Goal: Information Seeking & Learning: Learn about a topic

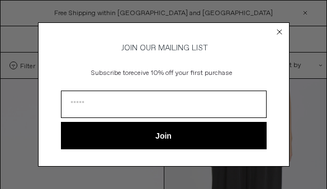
click at [281, 29] on circle "Close dialog" at bounding box center [279, 31] width 11 height 11
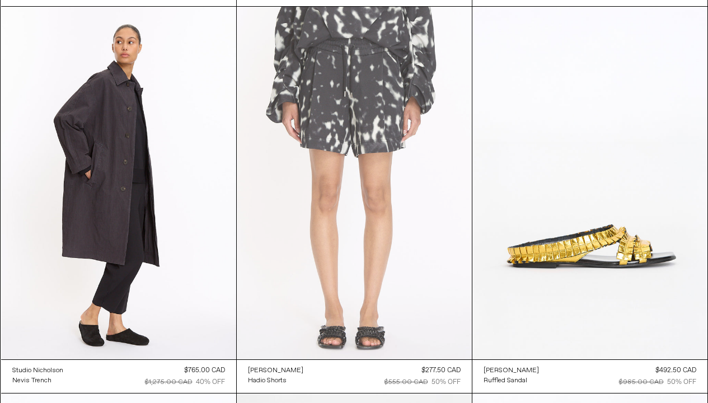
scroll to position [3157, 0]
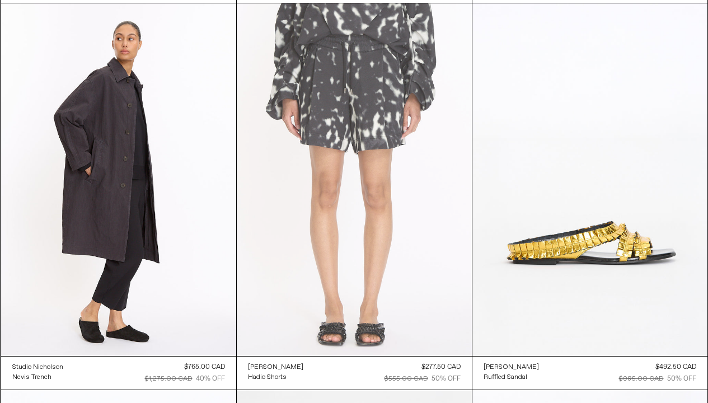
click at [327, 189] on at bounding box center [354, 179] width 235 height 353
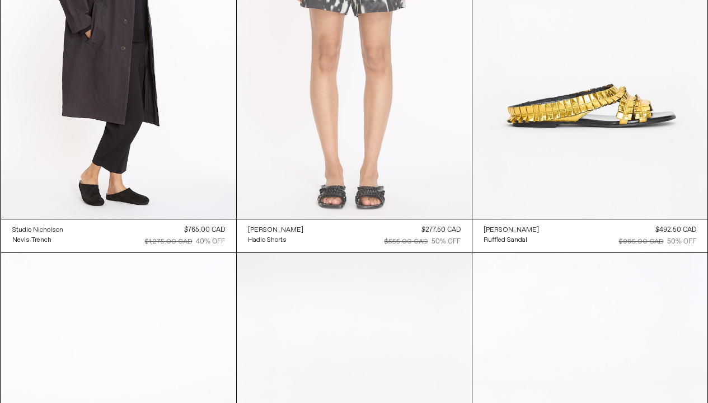
scroll to position [3300, 0]
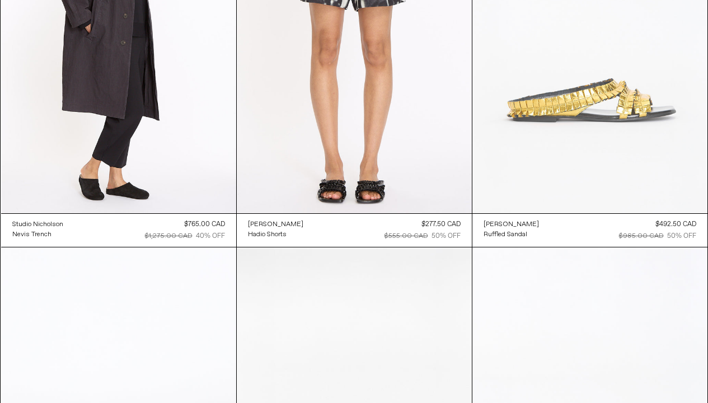
click at [327, 153] on at bounding box center [589, 37] width 235 height 353
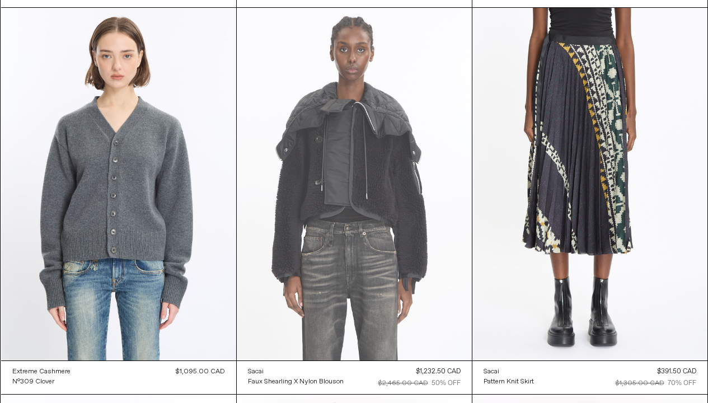
scroll to position [15917, 0]
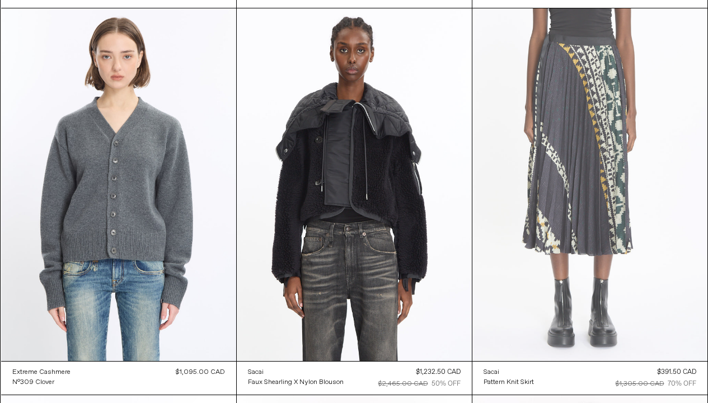
click at [327, 120] on at bounding box center [589, 184] width 235 height 353
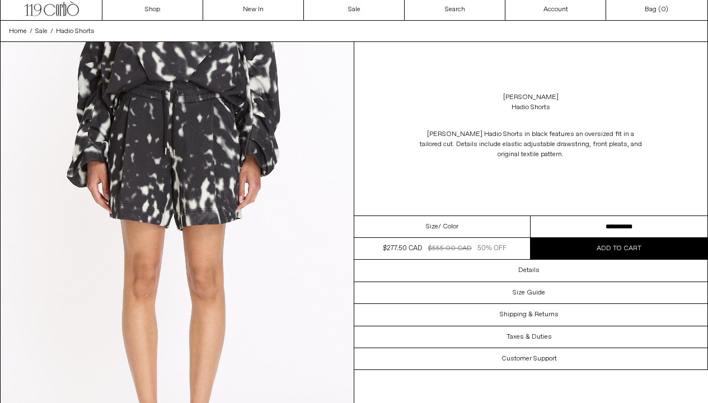
scroll to position [25, 0]
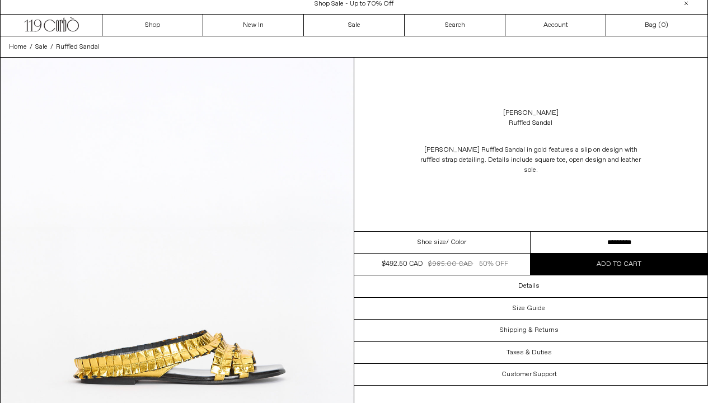
scroll to position [8, 0]
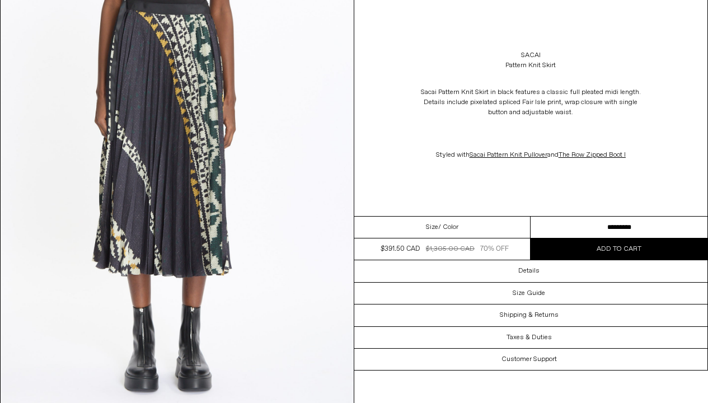
scroll to position [97, 0]
click at [517, 155] on link "Sacai Pattern Knit Pullover" at bounding box center [509, 155] width 78 height 9
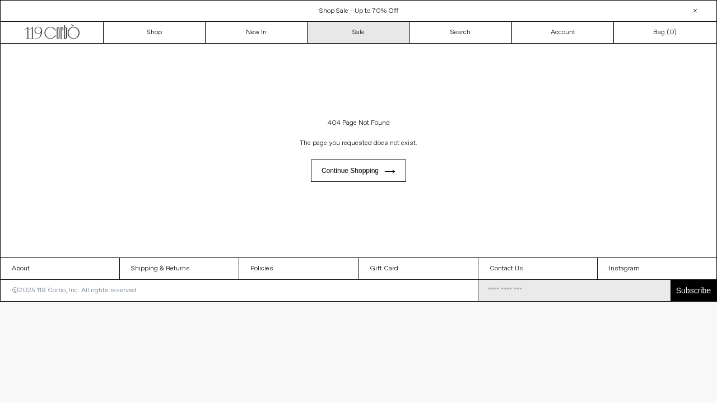
click at [348, 31] on link "Sale" at bounding box center [358, 32] width 102 height 21
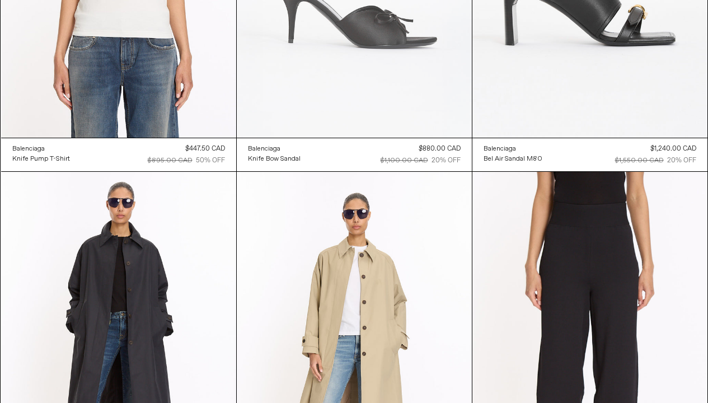
scroll to position [2277, 0]
